Goal: Task Accomplishment & Management: Manage account settings

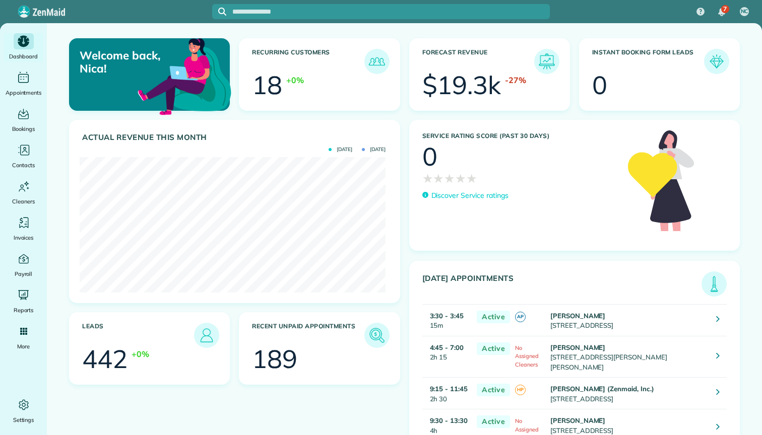
scroll to position [136, 306]
click at [24, 398] on icon "Main" at bounding box center [23, 404] width 15 height 15
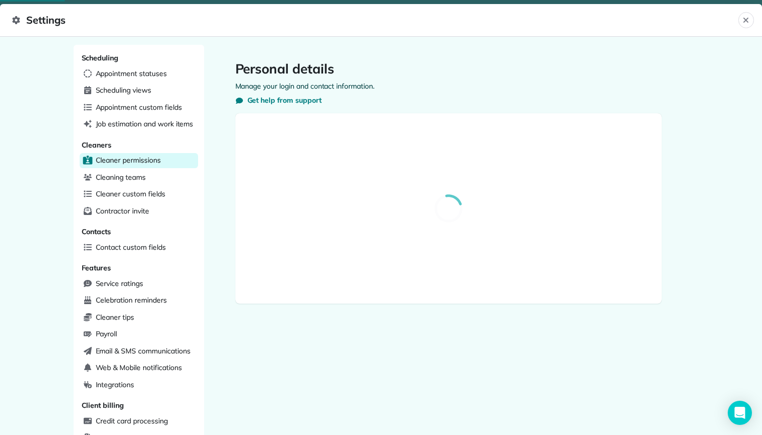
select select "**"
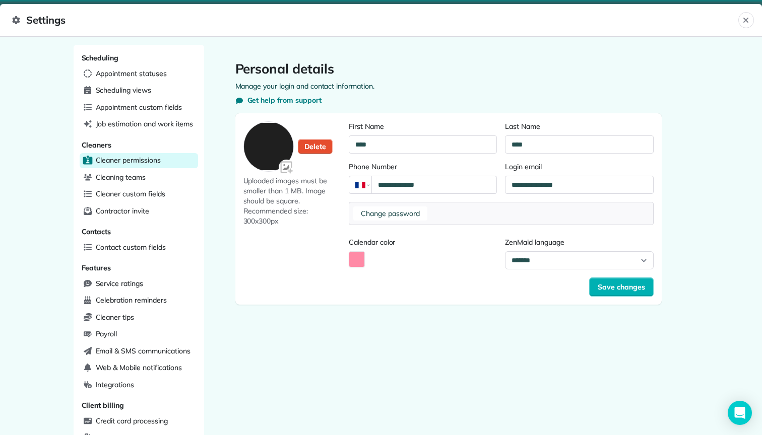
click at [149, 161] on span "Cleaner permissions" at bounding box center [128, 160] width 65 height 10
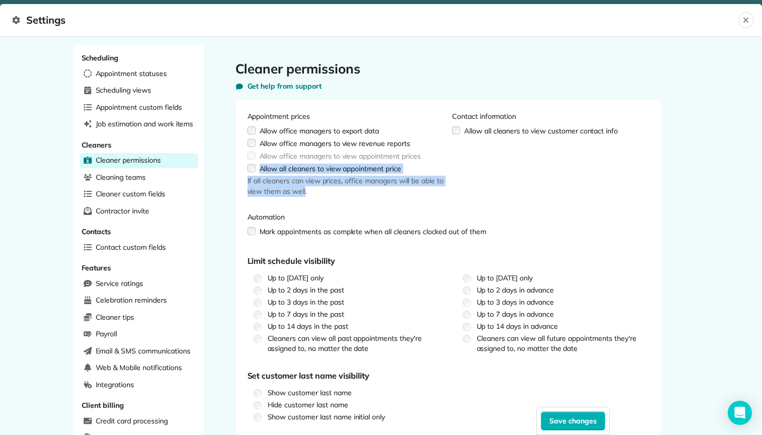
drag, startPoint x: 302, startPoint y: 192, endPoint x: 230, endPoint y: 165, distance: 77.5
click at [230, 165] on div "Cleaner permissions Get help from support Appointment prices Allow office manag…" at bounding box center [448, 306] width 458 height 522
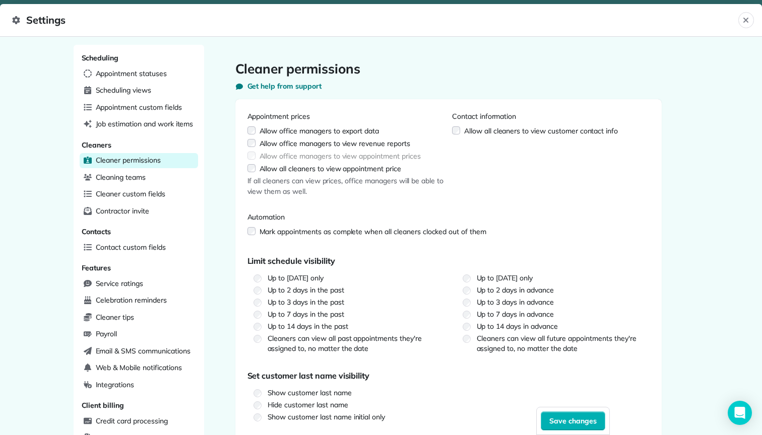
click at [316, 187] on div "If all cleaners can view prices, office managers will be able to view them as w…" at bounding box center [349, 186] width 205 height 21
drag, startPoint x: 260, startPoint y: 154, endPoint x: 424, endPoint y: 154, distance: 163.7
click at [424, 154] on div "Appointment prices Allow office managers to export data Allow office managers t…" at bounding box center [349, 153] width 205 height 85
